Goal: Obtain resource: Download file/media

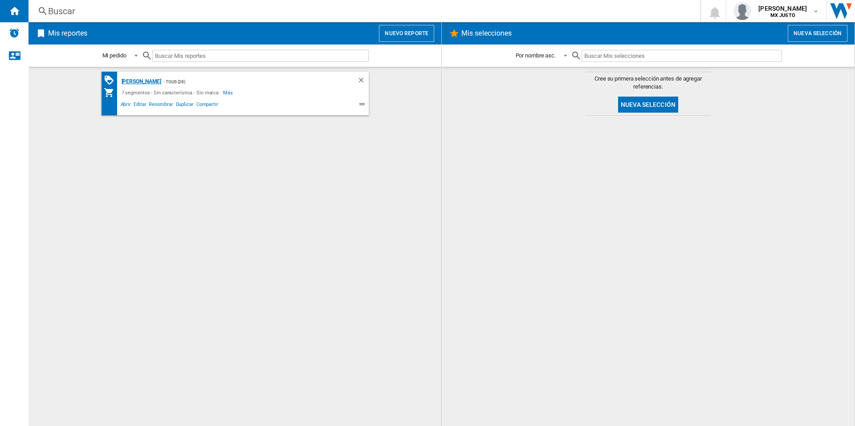
click at [134, 80] on div "[PERSON_NAME]" at bounding box center [140, 81] width 42 height 11
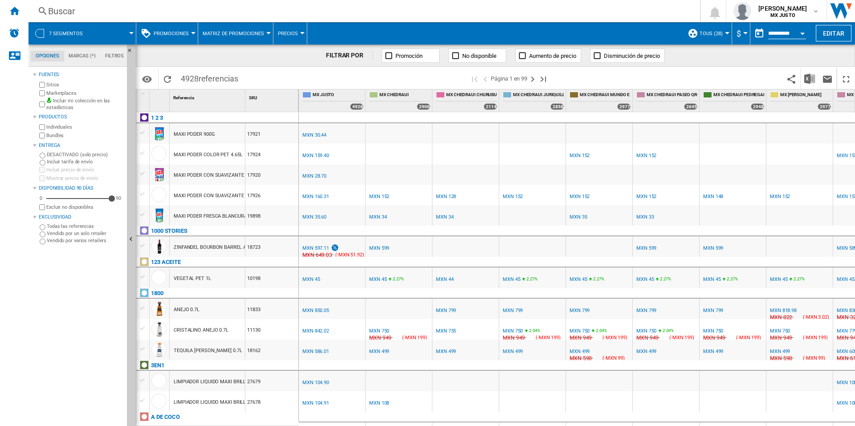
click at [57, 13] on div "Buscar" at bounding box center [362, 11] width 629 height 12
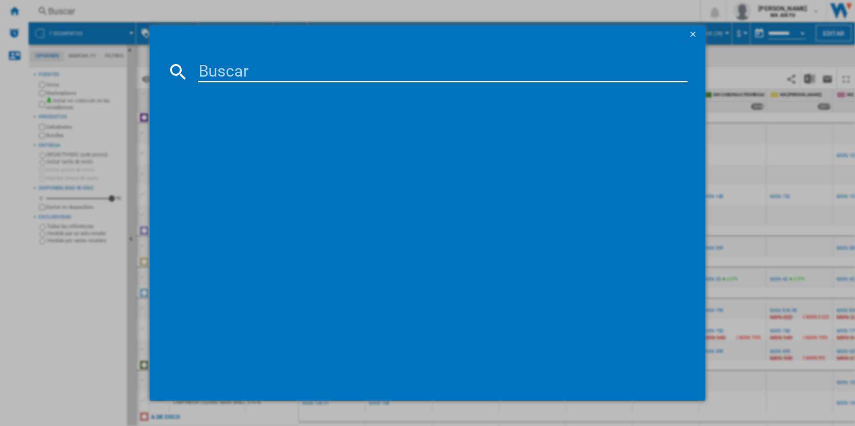
click at [285, 73] on input at bounding box center [443, 71] width 490 height 21
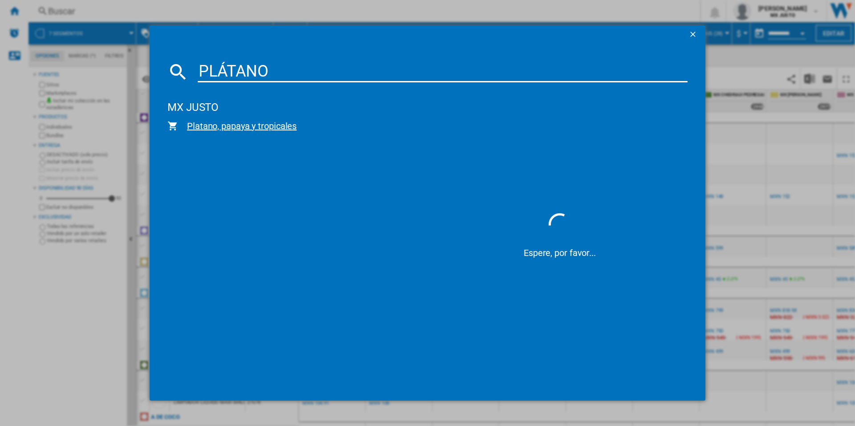
type input "PLÁTANO"
click at [225, 130] on span "Platano, papaya y tropicales" at bounding box center [300, 126] width 245 height 12
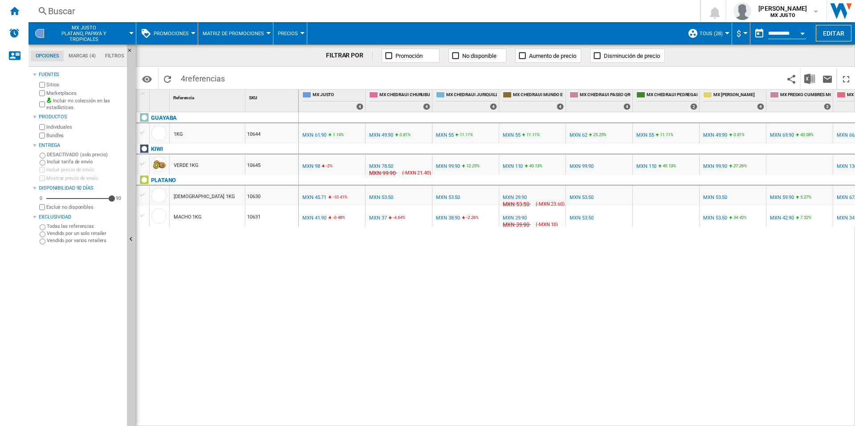
click at [94, 33] on span "MX JUSTO Platano, papaya y tropicales" at bounding box center [84, 33] width 70 height 17
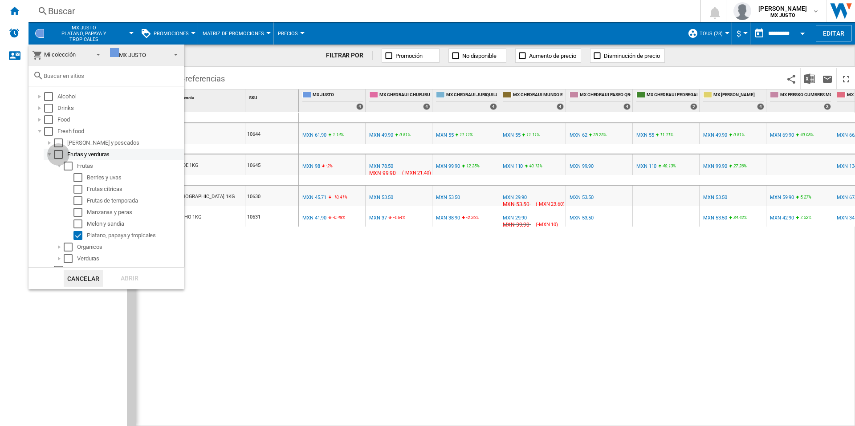
click at [60, 155] on div "Select" at bounding box center [58, 154] width 9 height 9
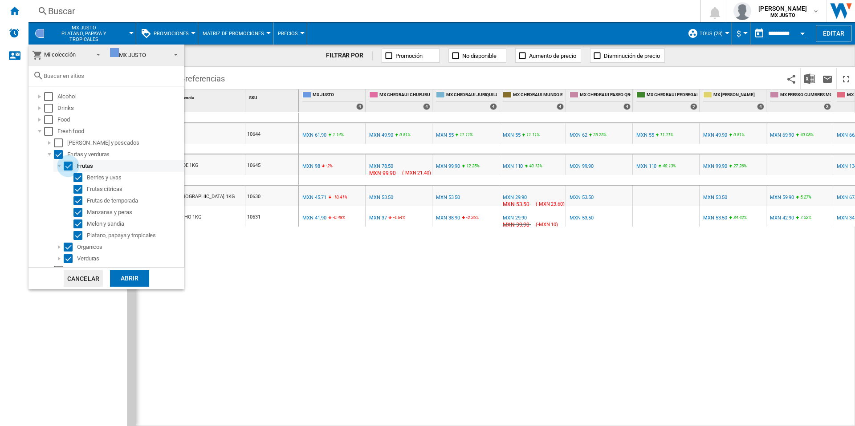
click at [66, 165] on div "Select" at bounding box center [68, 166] width 9 height 9
click at [57, 153] on div "Select" at bounding box center [58, 154] width 9 height 9
click at [70, 162] on div "Select" at bounding box center [68, 166] width 9 height 9
click at [128, 280] on div "Abrir" at bounding box center [129, 278] width 39 height 16
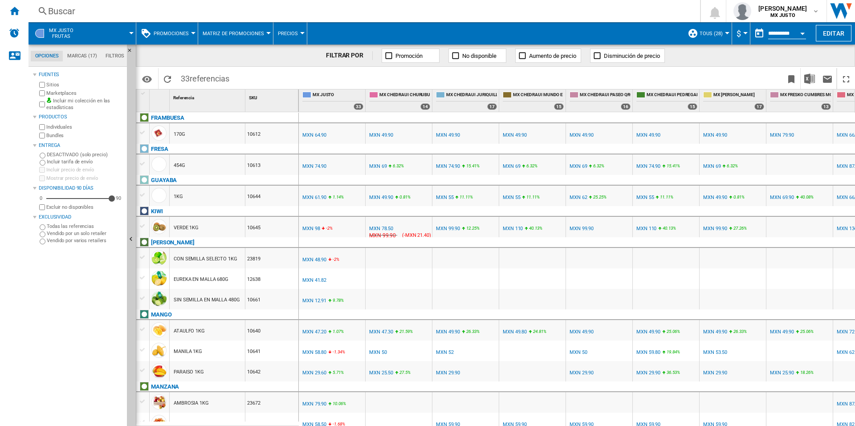
click at [112, 36] on span at bounding box center [108, 33] width 45 height 22
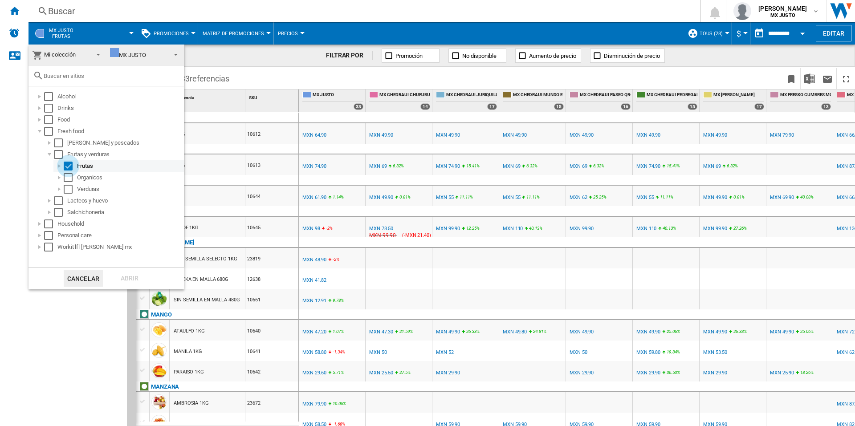
click at [68, 165] on div "Select" at bounding box center [68, 166] width 9 height 9
click at [82, 277] on button "Cancelar" at bounding box center [83, 278] width 39 height 16
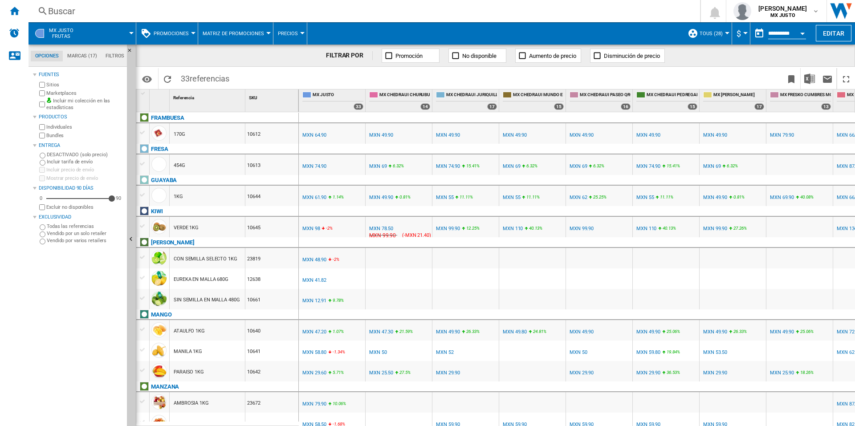
click at [110, 33] on span at bounding box center [108, 33] width 45 height 22
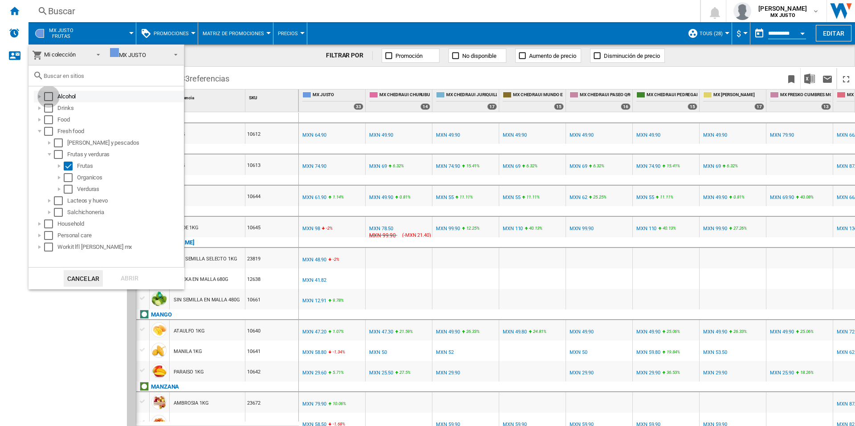
click at [50, 94] on div "Select" at bounding box center [48, 96] width 9 height 9
click at [48, 143] on div at bounding box center [49, 143] width 9 height 9
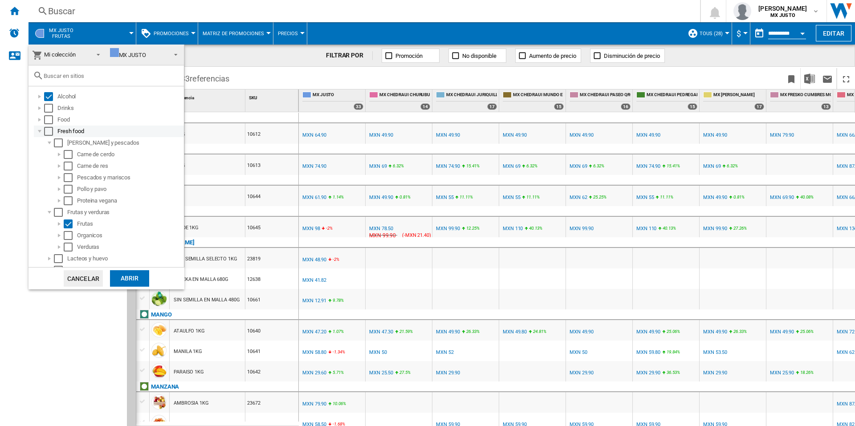
click at [38, 132] on div at bounding box center [39, 131] width 9 height 9
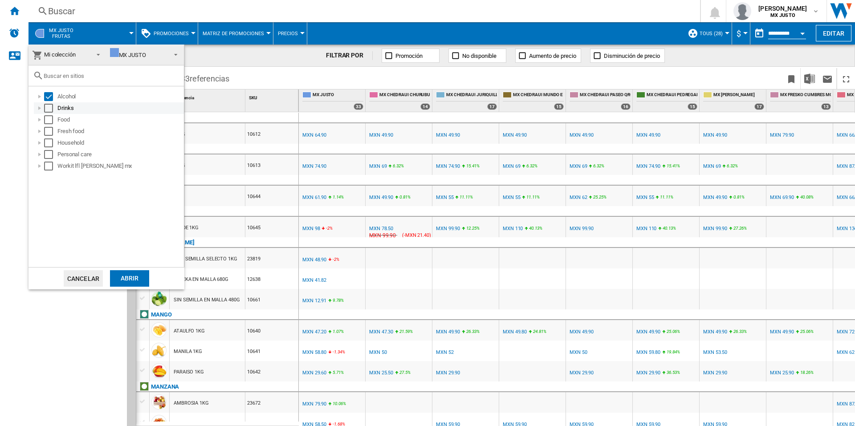
drag, startPoint x: 51, startPoint y: 106, endPoint x: 49, endPoint y: 114, distance: 8.7
click at [51, 106] on div "Select" at bounding box center [48, 108] width 9 height 9
click at [48, 121] on div "Select" at bounding box center [48, 119] width 9 height 9
click at [47, 131] on div "Select" at bounding box center [48, 131] width 9 height 9
click at [50, 143] on div "Select" at bounding box center [48, 143] width 9 height 9
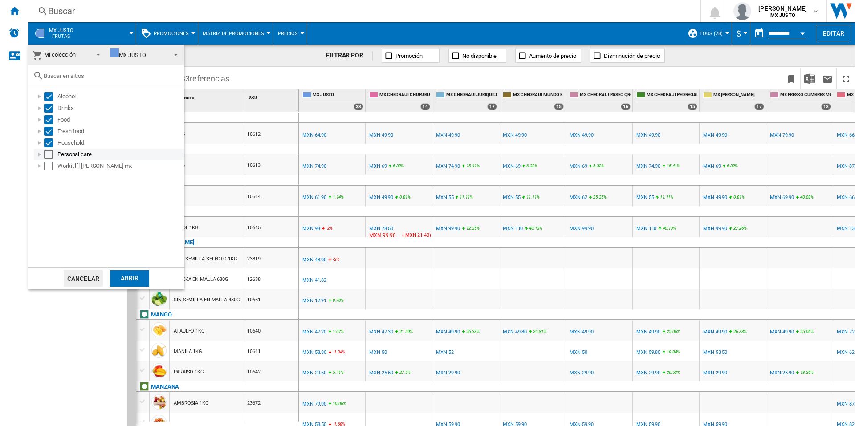
click at [48, 156] on div "Select" at bounding box center [48, 154] width 9 height 9
click at [47, 164] on div "Select" at bounding box center [48, 166] width 9 height 9
click at [125, 276] on div "Abrir" at bounding box center [129, 278] width 39 height 16
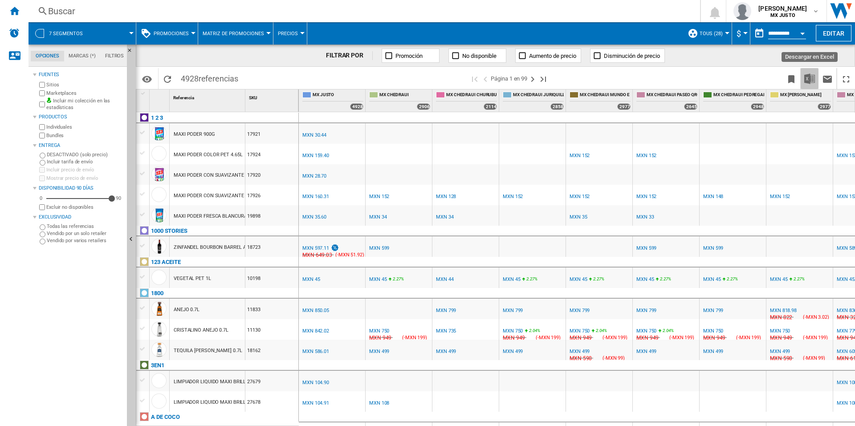
click at [809, 80] on img "Descargar en Excel" at bounding box center [810, 79] width 11 height 11
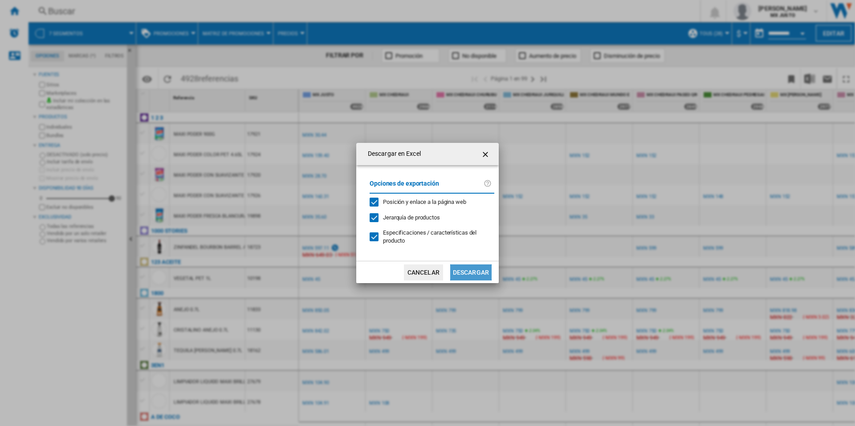
click at [458, 266] on button "Descargar" at bounding box center [470, 273] width 41 height 16
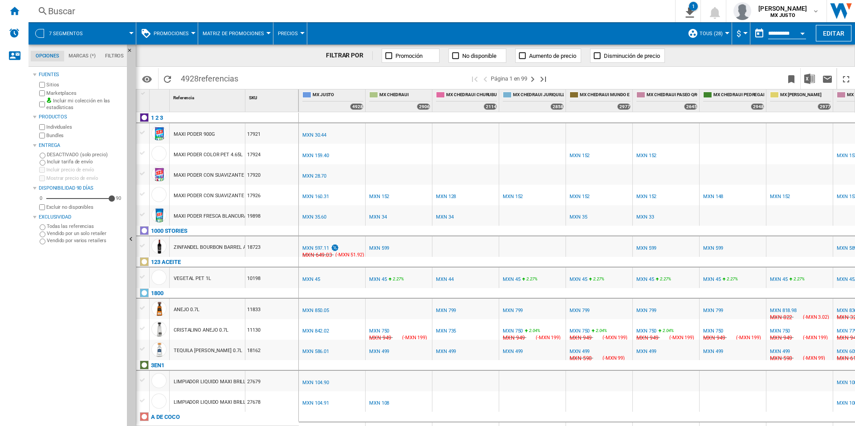
click at [120, 29] on span at bounding box center [113, 33] width 36 height 22
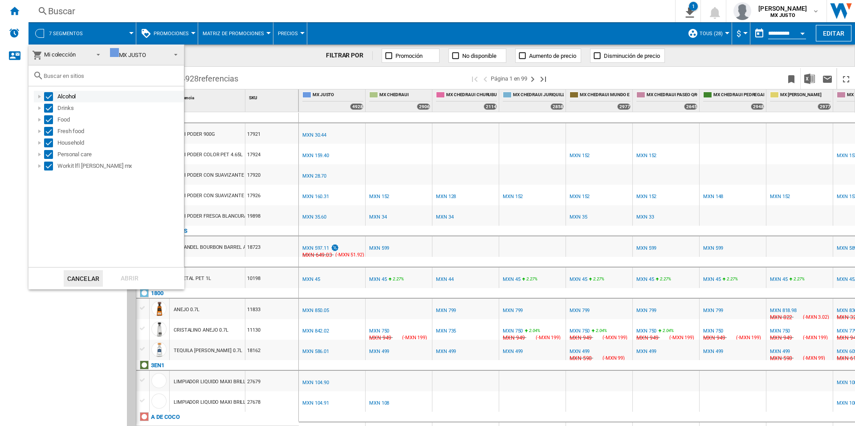
click at [48, 94] on div "Select" at bounding box center [48, 96] width 9 height 9
click at [40, 166] on div at bounding box center [39, 166] width 9 height 9
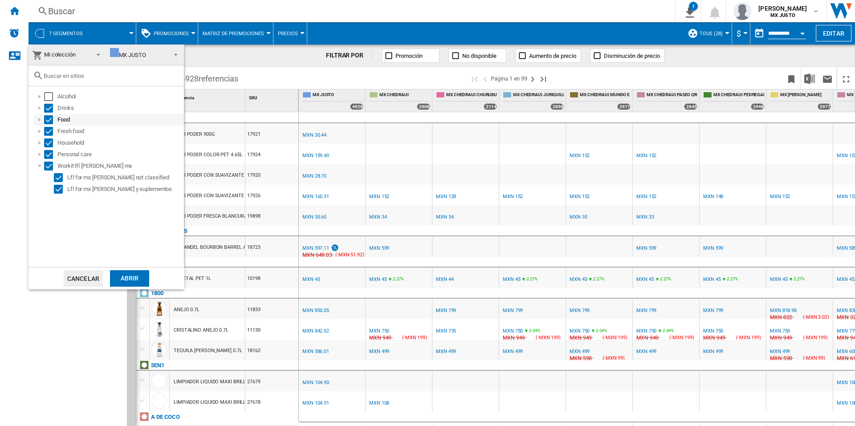
drag, startPoint x: 48, startPoint y: 108, endPoint x: 45, endPoint y: 120, distance: 12.9
click at [48, 109] on div "Select" at bounding box center [48, 108] width 9 height 9
click at [46, 121] on div "Select" at bounding box center [48, 119] width 9 height 9
click at [47, 133] on div "Select" at bounding box center [48, 131] width 9 height 9
click at [49, 143] on div "Select" at bounding box center [48, 143] width 9 height 9
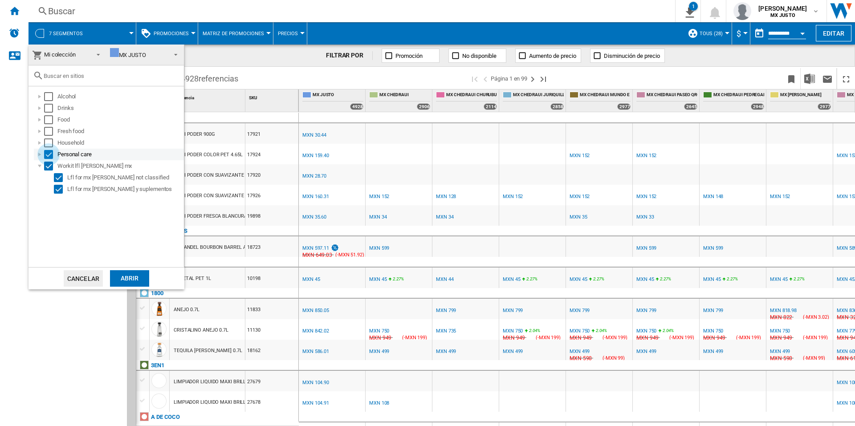
click at [51, 157] on div "Select" at bounding box center [48, 154] width 9 height 9
click at [134, 281] on div "Abrir" at bounding box center [129, 278] width 39 height 16
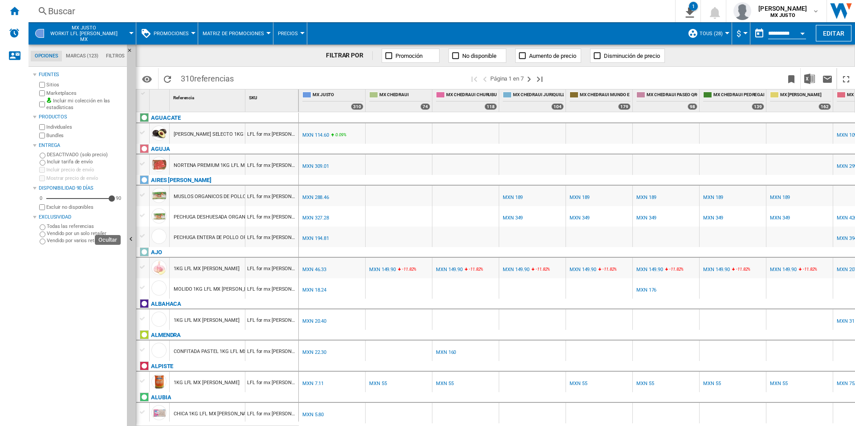
click at [131, 29] on span at bounding box center [131, 33] width 0 height 22
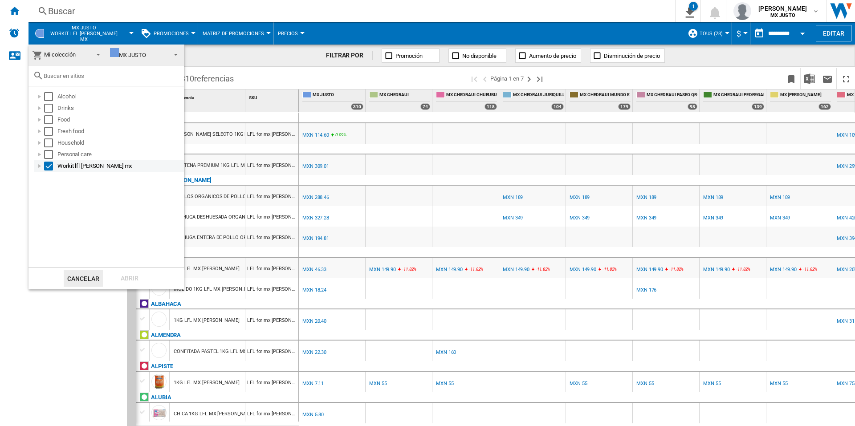
click at [39, 165] on div at bounding box center [39, 166] width 9 height 9
click at [61, 189] on div "Select" at bounding box center [58, 189] width 9 height 9
click at [130, 282] on div "Abrir" at bounding box center [129, 278] width 39 height 16
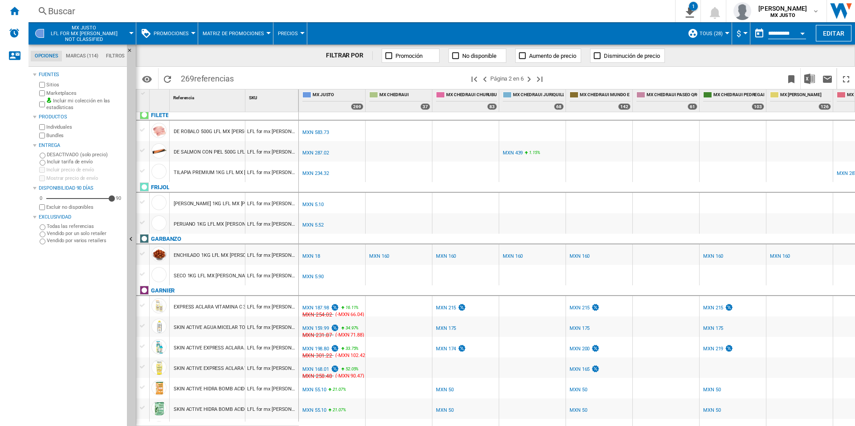
scroll to position [893, 0]
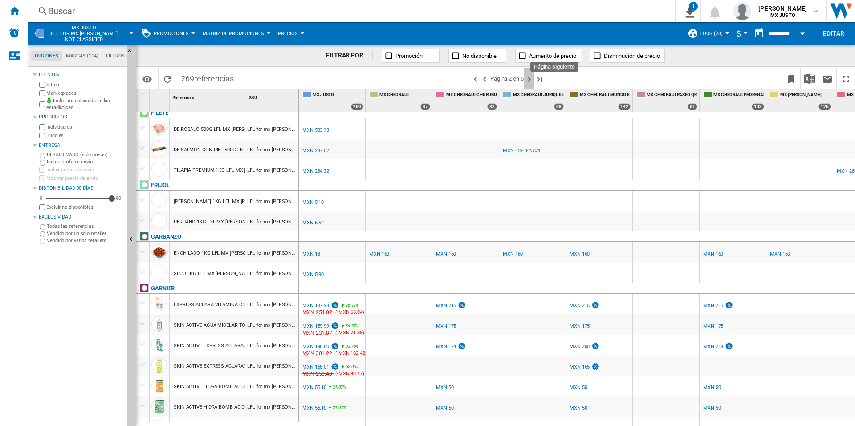
click at [532, 80] on ng-md-icon "Página siguiente" at bounding box center [529, 79] width 11 height 11
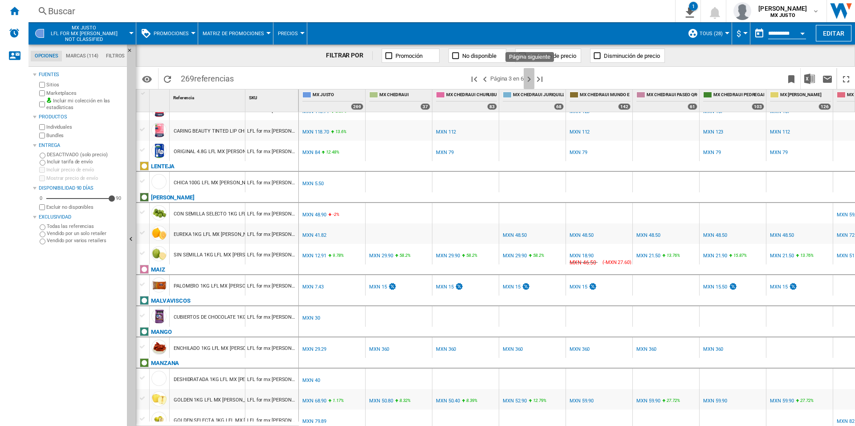
click at [530, 75] on ng-md-icon "Página siguiente" at bounding box center [529, 79] width 11 height 11
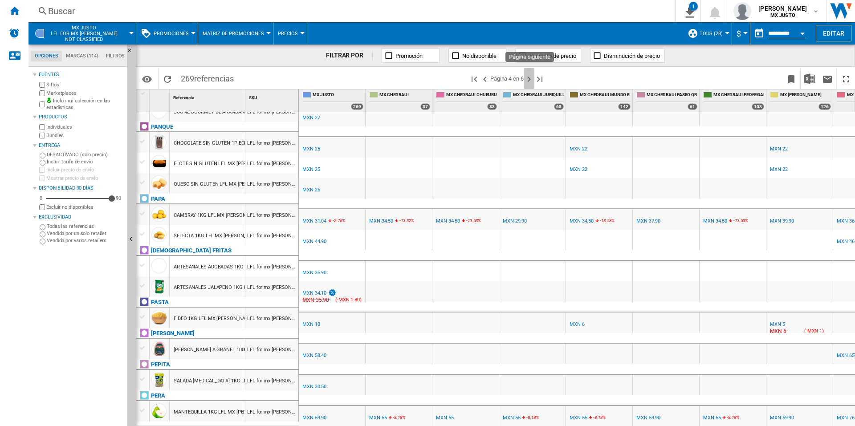
click at [530, 81] on ng-md-icon "Página siguiente" at bounding box center [529, 79] width 11 height 11
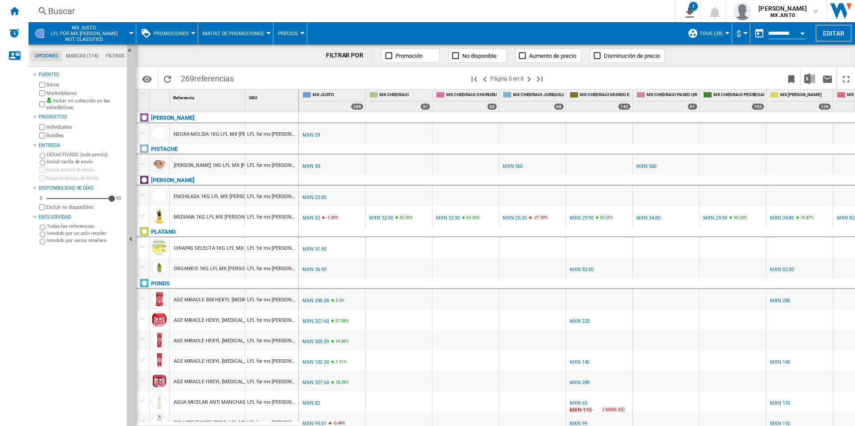
click at [579, 269] on div "MXN 53.50" at bounding box center [582, 270] width 24 height 6
